Goal: Find contact information: Find contact information

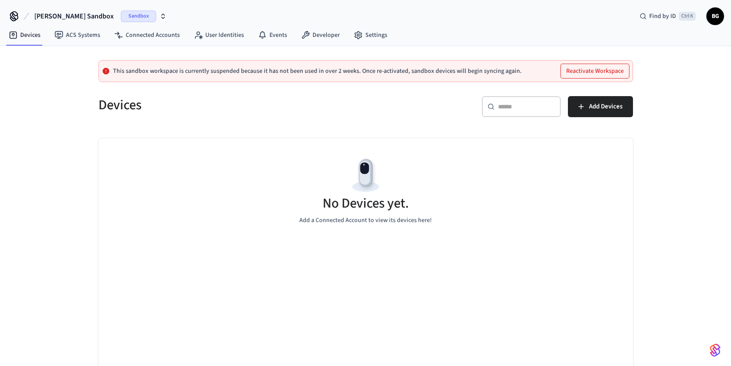
click at [56, 14] on span "[PERSON_NAME] Sandbox" at bounding box center [74, 16] width 80 height 11
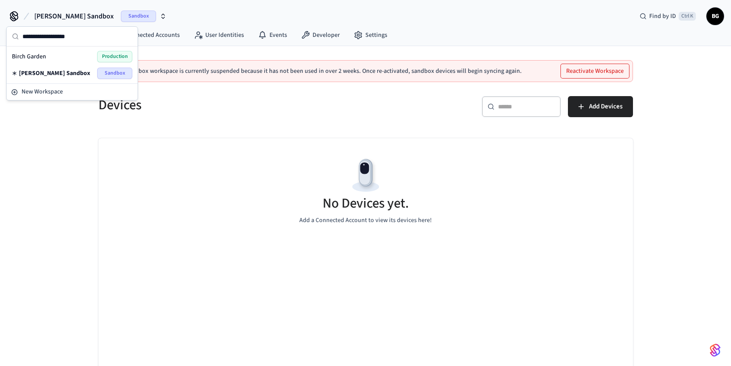
click at [41, 57] on span "Birch Garden" at bounding box center [29, 56] width 34 height 9
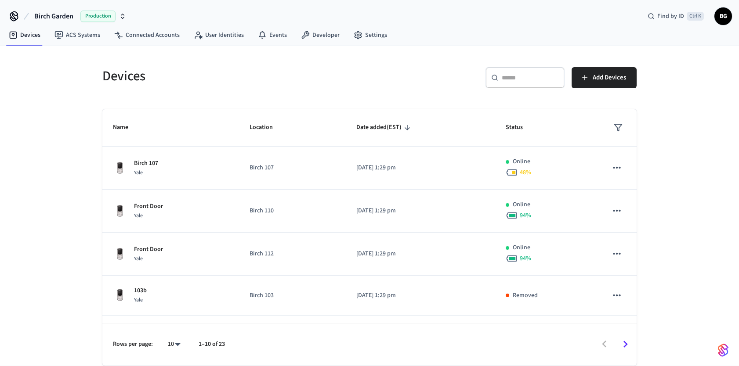
click at [723, 18] on span "BG" at bounding box center [723, 16] width 16 height 16
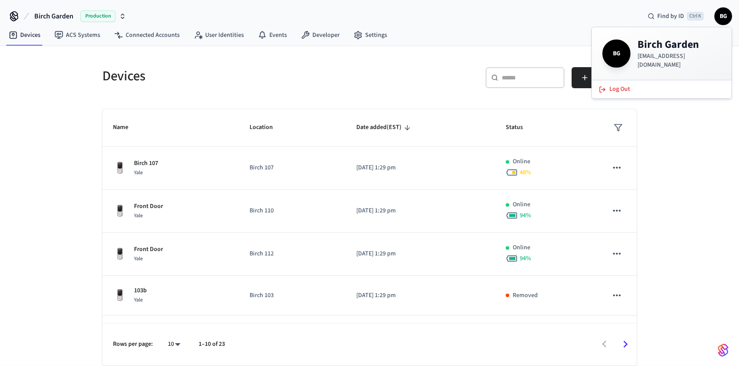
click at [480, 18] on div "Birch Garden Production Find by ID Ctrl K BG" at bounding box center [369, 12] width 739 height 25
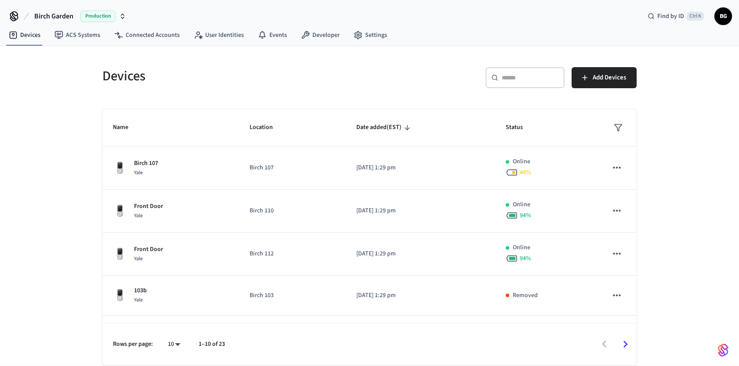
click at [78, 123] on div "Devices ​ ​ Add Devices Name Location Date added (EST) Status Birch 107 Yale Bi…" at bounding box center [369, 206] width 739 height 320
click at [593, 76] on span "Add Devices" at bounding box center [609, 77] width 33 height 11
click at [600, 80] on span "Add Devices" at bounding box center [609, 77] width 33 height 11
click at [140, 39] on link "Connected Accounts" at bounding box center [147, 35] width 80 height 16
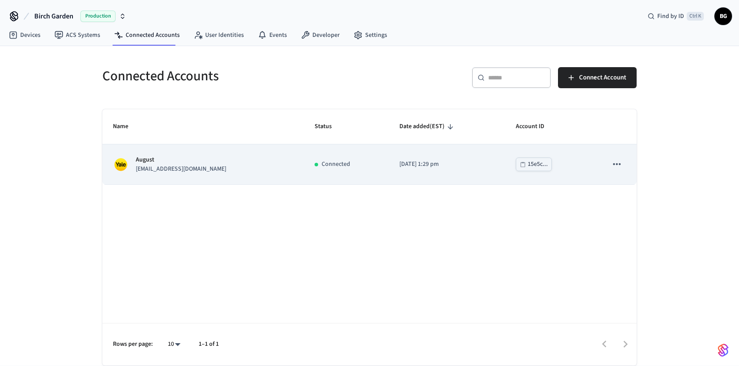
click at [196, 174] on td "August [EMAIL_ADDRESS][DOMAIN_NAME]" at bounding box center [203, 165] width 202 height 40
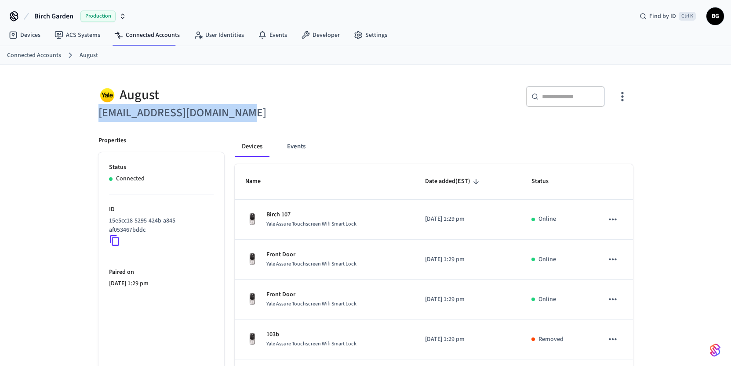
drag, startPoint x: 222, startPoint y: 115, endPoint x: 96, endPoint y: 116, distance: 126.1
click at [96, 116] on div "August [EMAIL_ADDRESS][DOMAIN_NAME]" at bounding box center [224, 99] width 272 height 47
copy h6 "[EMAIL_ADDRESS][DOMAIN_NAME]"
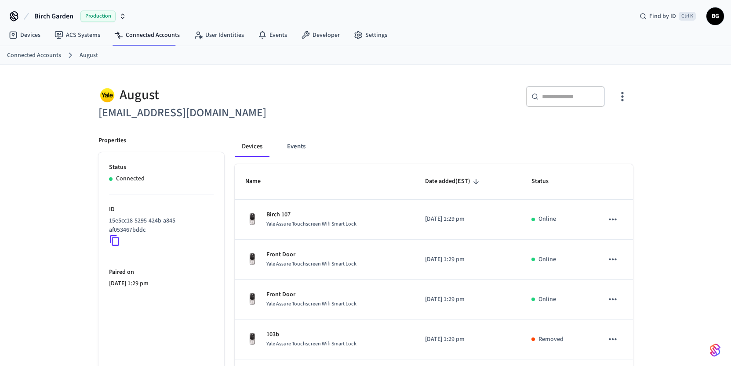
click at [77, 226] on div "August [EMAIL_ADDRESS][DOMAIN_NAME] ​ ​ Properties Status Connected ID 15e5cc18…" at bounding box center [365, 354] width 731 height 578
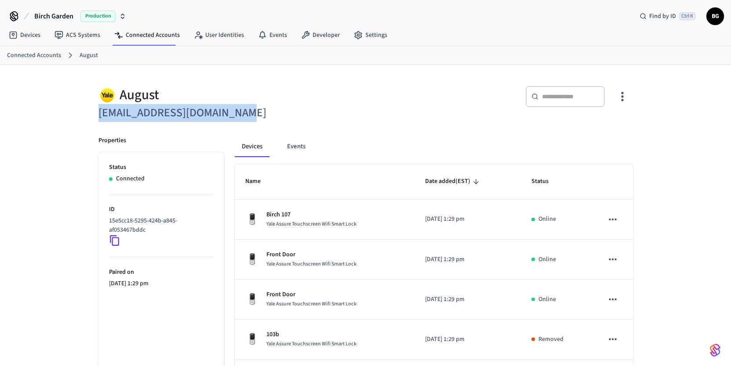
drag, startPoint x: 243, startPoint y: 110, endPoint x: 95, endPoint y: 114, distance: 147.7
click at [95, 114] on div "August [EMAIL_ADDRESS][DOMAIN_NAME]" at bounding box center [224, 99] width 272 height 47
copy h6 "[EMAIL_ADDRESS][DOMAIN_NAME]"
